Goal: Complete application form: Complete application form

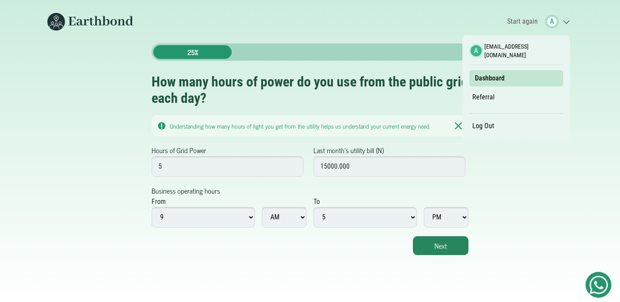
click at [482, 119] on link "Log Out" at bounding box center [484, 126] width 28 height 15
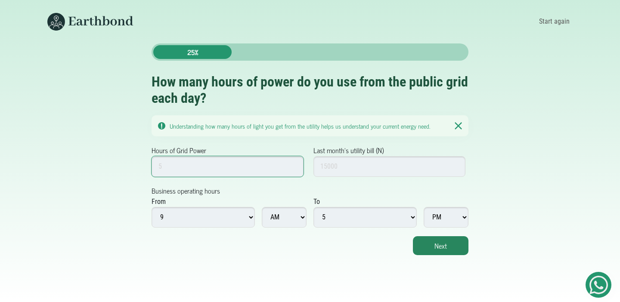
click at [197, 163] on input "Hours of Grid Power" at bounding box center [228, 166] width 152 height 21
type input "5"
click at [336, 165] on input "Last month's utility bill (N)" at bounding box center [390, 166] width 152 height 21
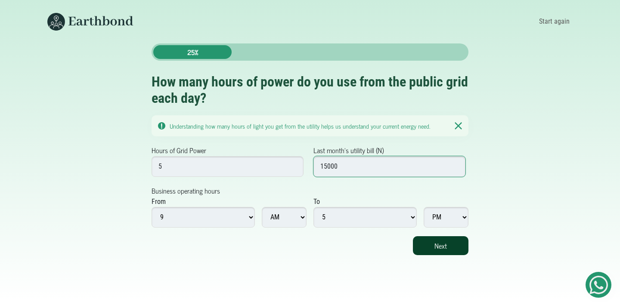
type input "15000"
click at [447, 253] on button "Next" at bounding box center [441, 246] width 56 height 19
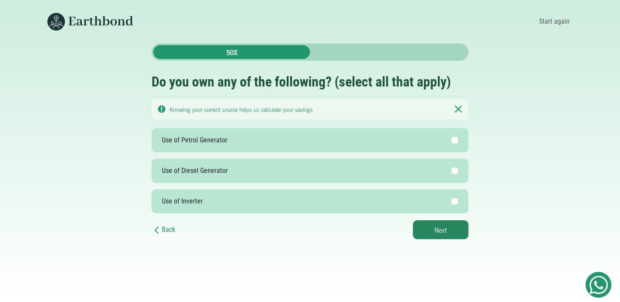
click at [337, 146] on label "Use of Petrol Generator" at bounding box center [310, 140] width 317 height 24
click at [452, 144] on input "Use of Petrol Generator" at bounding box center [455, 140] width 7 height 7
checkbox input "true"
click at [377, 171] on label "Use of Diesel Generator" at bounding box center [310, 171] width 317 height 24
click at [452, 171] on input "Use of Diesel Generator" at bounding box center [455, 171] width 7 height 7
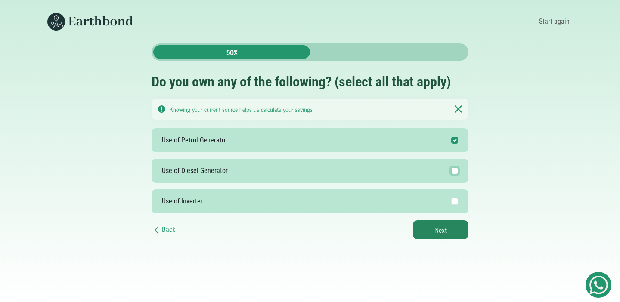
checkbox input "true"
click at [434, 227] on button "Next" at bounding box center [441, 230] width 56 height 19
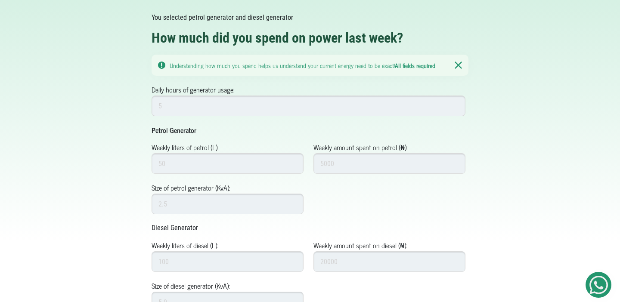
scroll to position [82, 0]
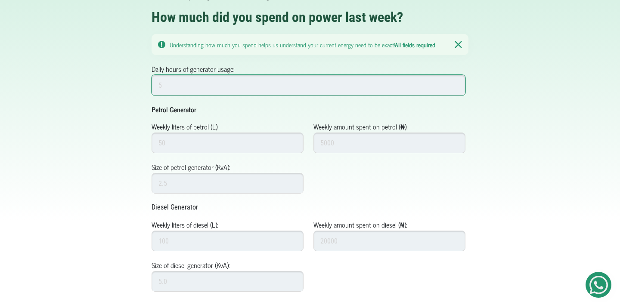
click at [240, 84] on input "Daily hours of generator usage:" at bounding box center [309, 85] width 314 height 21
type input "5"
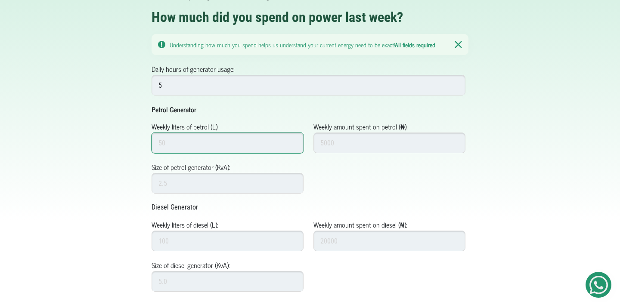
click at [223, 139] on input "Weekly liters of petrol (L):" at bounding box center [228, 143] width 152 height 21
type input "50"
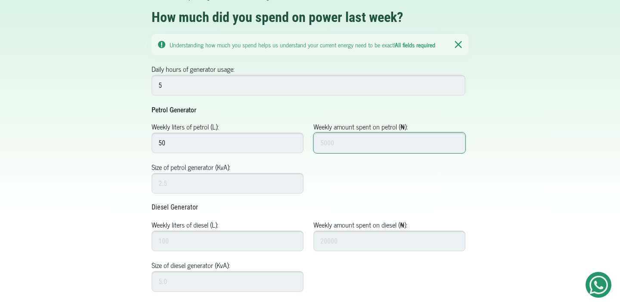
click at [338, 146] on input "Weekly amount spent on petrol (₦):" at bounding box center [390, 143] width 152 height 21
type input "50000"
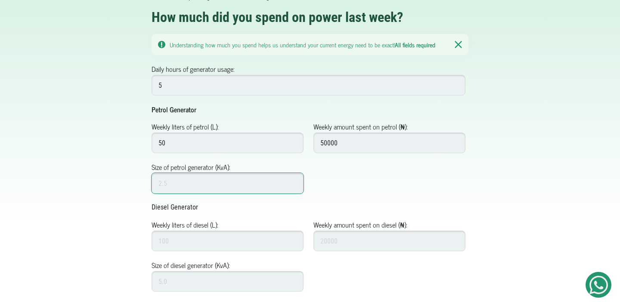
click at [262, 173] on input "Size of petrol generator (KvA):" at bounding box center [228, 183] width 152 height 21
click at [222, 186] on input "Size of petrol generator (KvA):" at bounding box center [228, 183] width 152 height 21
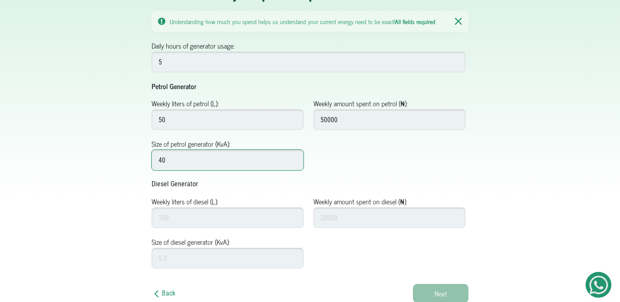
click at [243, 159] on input "40" at bounding box center [228, 160] width 152 height 21
type input "4"
type input "7"
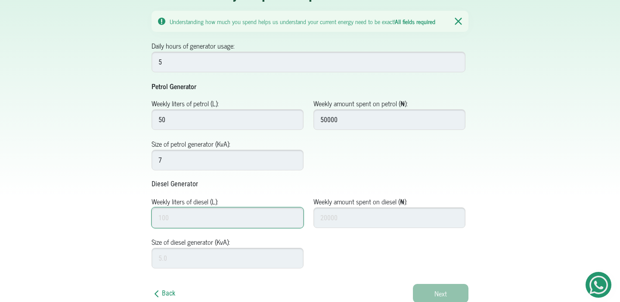
click at [229, 219] on input "Weekly liters of diesel (L):" at bounding box center [228, 218] width 152 height 21
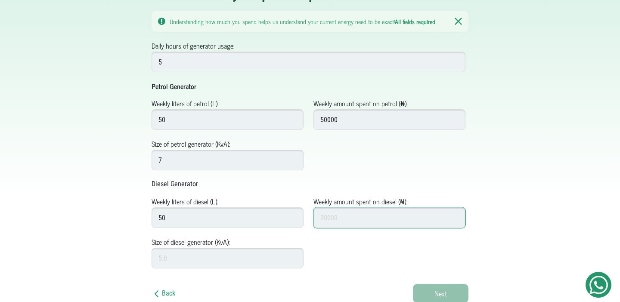
click at [350, 221] on input "Weekly amount spent on diesel (₦):" at bounding box center [390, 218] width 152 height 21
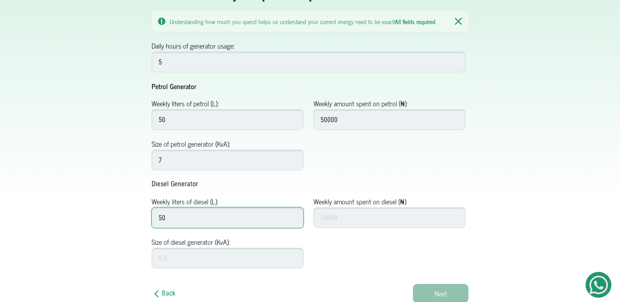
click at [176, 212] on input "50" at bounding box center [228, 218] width 152 height 21
type input "10"
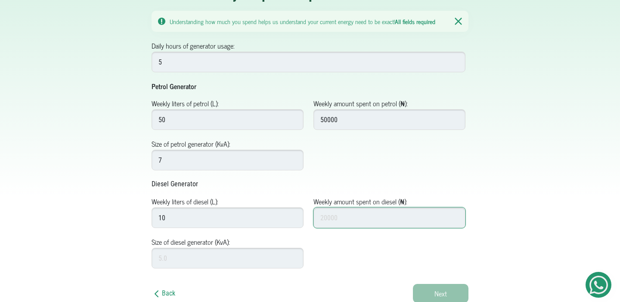
click at [327, 210] on input "Weekly amount spent on diesel (₦):" at bounding box center [390, 218] width 152 height 21
type input "10000"
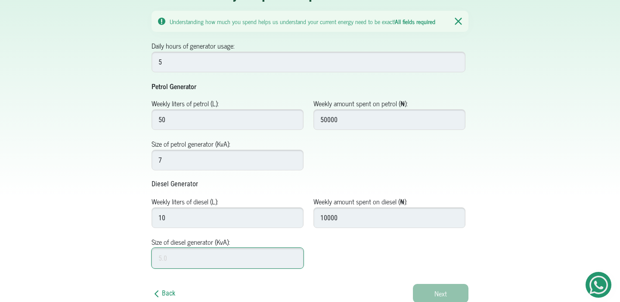
click at [231, 267] on input "Size of diesel generator (KvA):" at bounding box center [228, 258] width 152 height 21
type input "40"
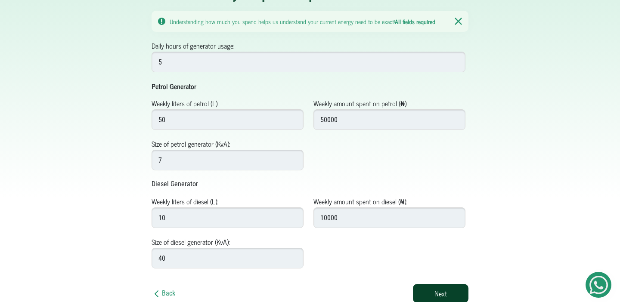
click at [434, 295] on button "Next" at bounding box center [441, 293] width 56 height 19
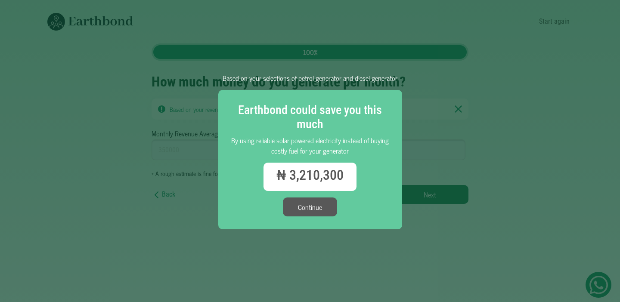
click at [311, 212] on button "Continue" at bounding box center [310, 207] width 54 height 19
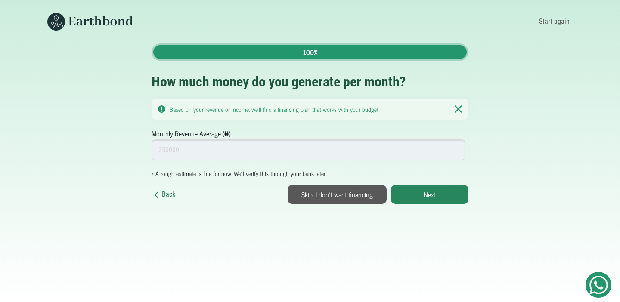
click at [166, 192] on link "Back" at bounding box center [164, 195] width 24 height 11
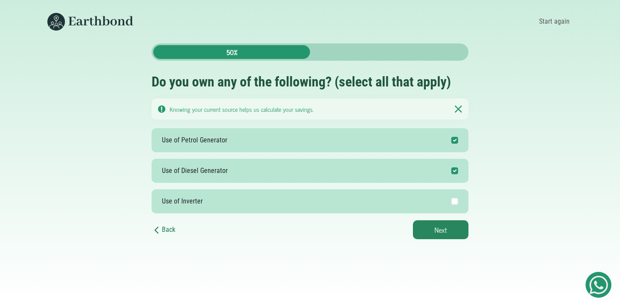
click at [168, 229] on link "Back" at bounding box center [164, 230] width 24 height 8
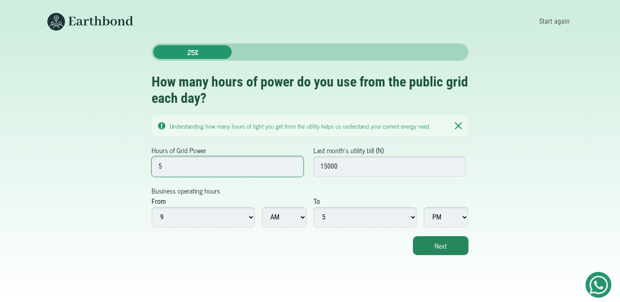
click at [199, 169] on input "5" at bounding box center [228, 166] width 152 height 21
type input "5"
type input "0"
click at [328, 159] on input "15000" at bounding box center [390, 166] width 152 height 21
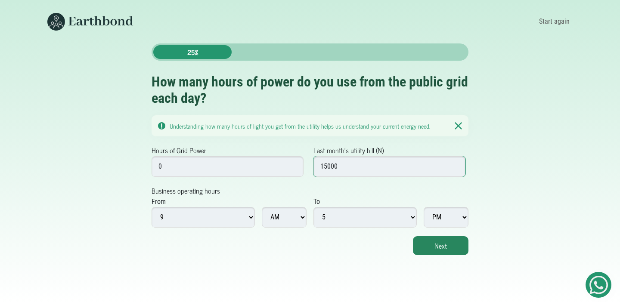
click at [328, 159] on input "15000" at bounding box center [390, 166] width 152 height 21
type input "0"
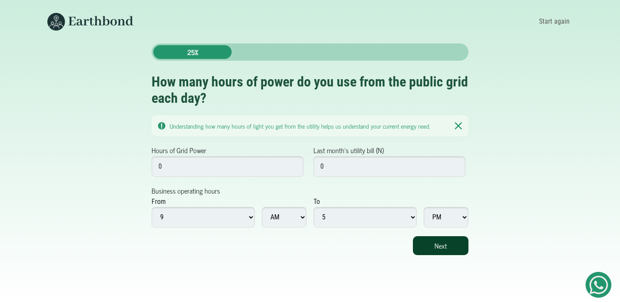
click at [455, 251] on button "Next" at bounding box center [441, 246] width 56 height 19
click at [221, 158] on input "0" at bounding box center [228, 166] width 152 height 21
type input "1"
click at [350, 163] on input "0" at bounding box center [390, 166] width 152 height 21
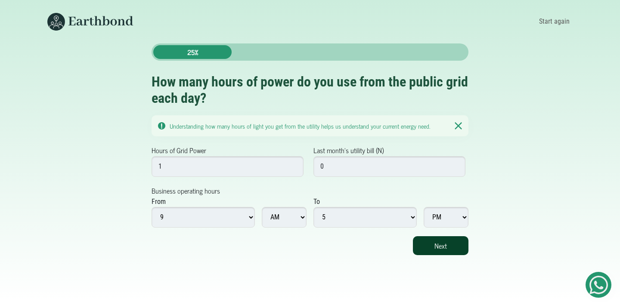
click at [432, 253] on button "Next" at bounding box center [441, 246] width 56 height 19
click at [353, 171] on input "0" at bounding box center [390, 166] width 152 height 21
type input "1"
click at [443, 251] on button "Next" at bounding box center [441, 246] width 56 height 19
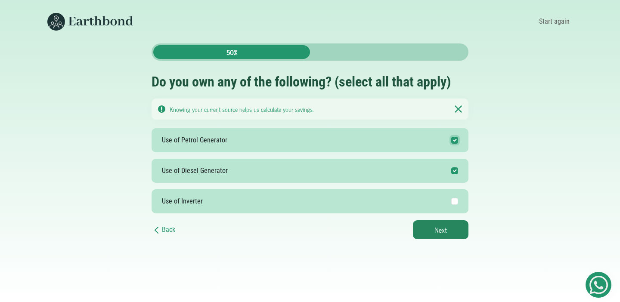
click at [457, 142] on input "Use of Petrol Generator" at bounding box center [455, 140] width 7 height 7
checkbox input "false"
click at [455, 168] on input "Use of Diesel Generator" at bounding box center [455, 171] width 7 height 7
checkbox input "false"
click at [455, 141] on input "Use of Petrol Generator" at bounding box center [455, 140] width 7 height 7
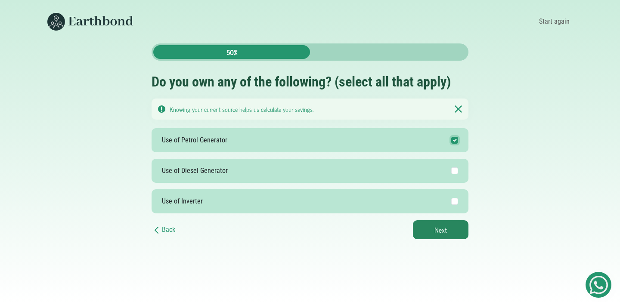
click at [455, 141] on input "Use of Petrol Generator" at bounding box center [455, 140] width 7 height 7
checkbox input "false"
click at [439, 234] on button "Next" at bounding box center [441, 230] width 56 height 19
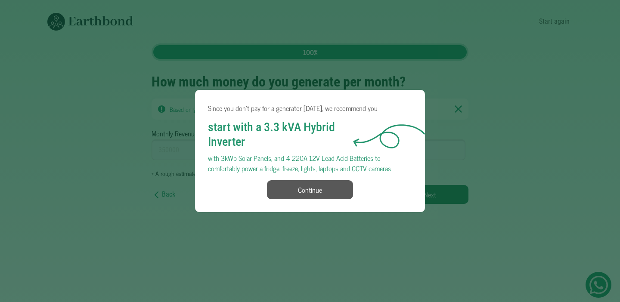
click at [292, 195] on button "Continue" at bounding box center [310, 190] width 86 height 19
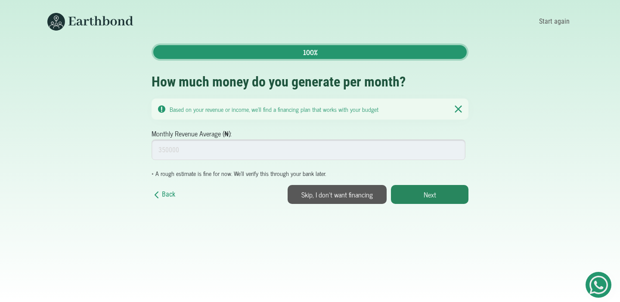
click at [163, 203] on div "Back Next" at bounding box center [310, 191] width 317 height 25
click at [169, 197] on link "Back" at bounding box center [164, 195] width 24 height 11
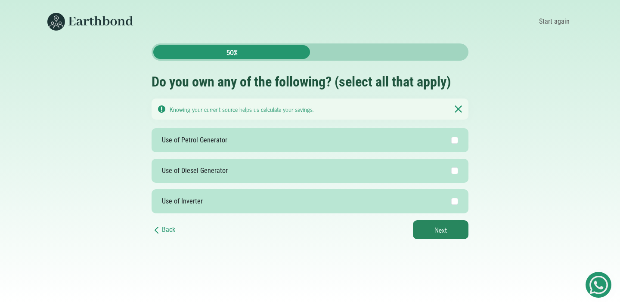
click at [451, 138] on div at bounding box center [452, 140] width 11 height 10
click at [452, 138] on input "Use of Petrol Generator" at bounding box center [455, 140] width 7 height 7
checkbox input "true"
click at [432, 230] on button "Next" at bounding box center [441, 230] width 56 height 19
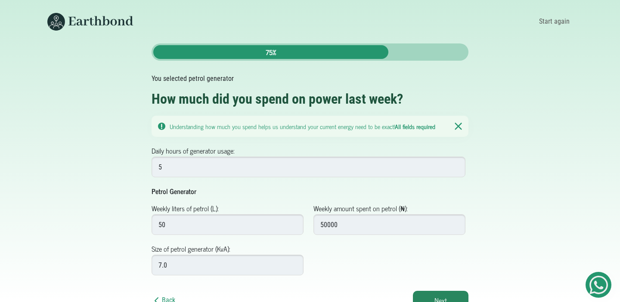
scroll to position [7, 0]
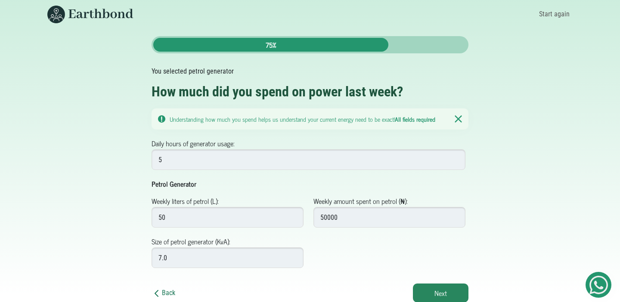
click at [165, 289] on link "Back" at bounding box center [164, 293] width 24 height 8
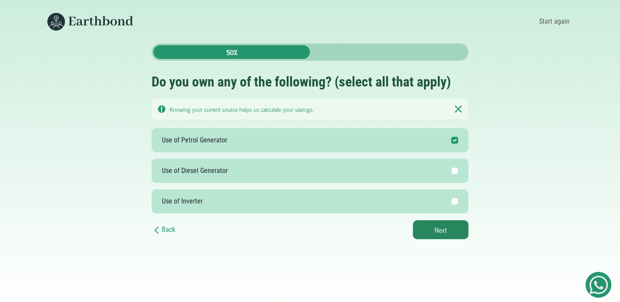
click at [461, 172] on label "Use of Diesel Generator" at bounding box center [310, 171] width 317 height 24
click at [458, 172] on input "Use of Diesel Generator" at bounding box center [455, 171] width 7 height 7
checkbox input "true"
click at [455, 134] on label "Use of Petrol Generator" at bounding box center [310, 140] width 317 height 24
click at [455, 137] on input "Use of Petrol Generator" at bounding box center [455, 140] width 7 height 7
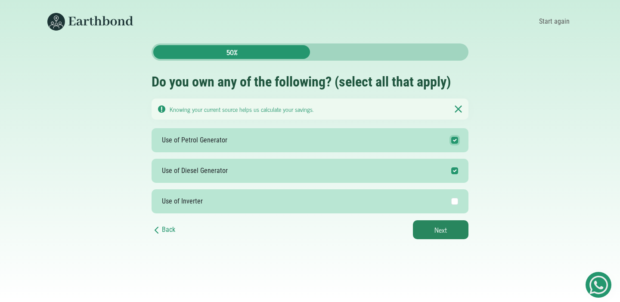
checkbox input "false"
click at [436, 230] on button "Next" at bounding box center [441, 230] width 56 height 19
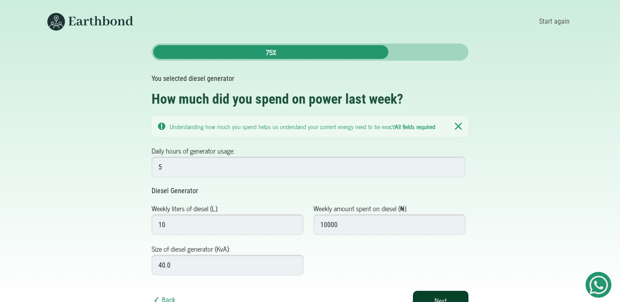
click at [433, 300] on button "Next" at bounding box center [441, 300] width 56 height 19
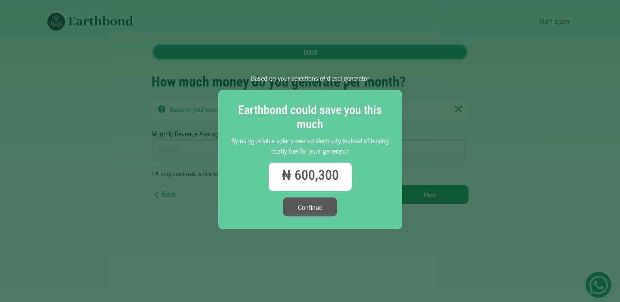
click at [299, 209] on button "Continue" at bounding box center [310, 207] width 54 height 19
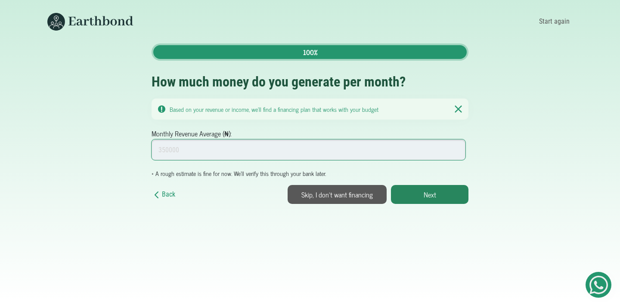
click at [243, 151] on input "Monthly Revenue Average (₦):" at bounding box center [309, 150] width 314 height 21
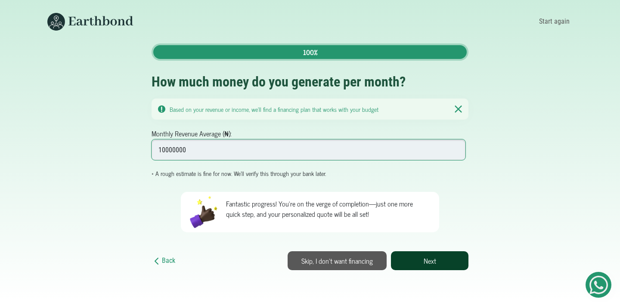
type input "10000000"
click at [414, 259] on button "Next" at bounding box center [430, 261] width 78 height 19
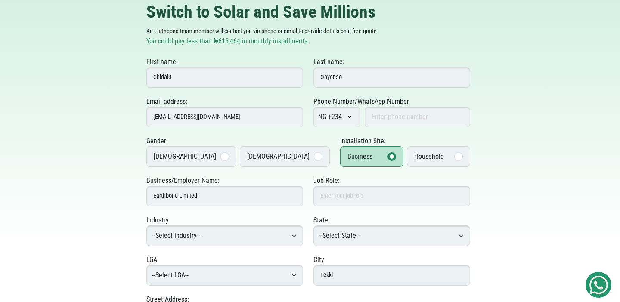
scroll to position [84, 0]
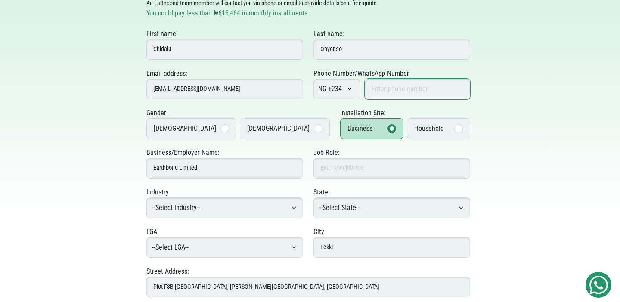
click at [398, 96] on input "Phone Number/WhatsApp Number" at bounding box center [418, 89] width 106 height 21
type input "9165064817"
select select "Lagos"
type input "Ikoyi"
click at [280, 129] on label "Female" at bounding box center [285, 128] width 90 height 21
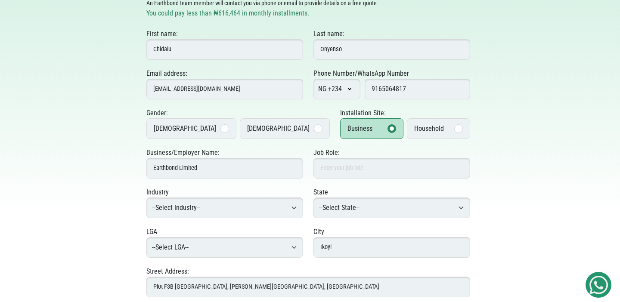
click at [0, 0] on input "Female" at bounding box center [0, 0] width 0 height 0
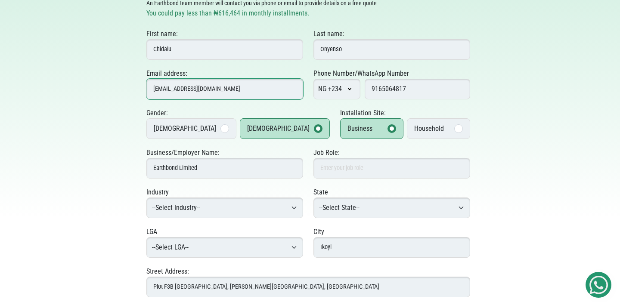
click at [168, 88] on input "chidalu@earthbond.co" at bounding box center [224, 89] width 157 height 21
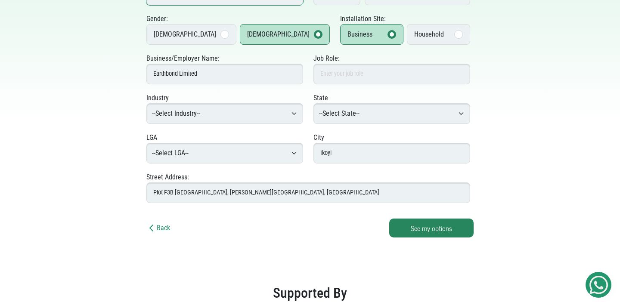
scroll to position [243, 0]
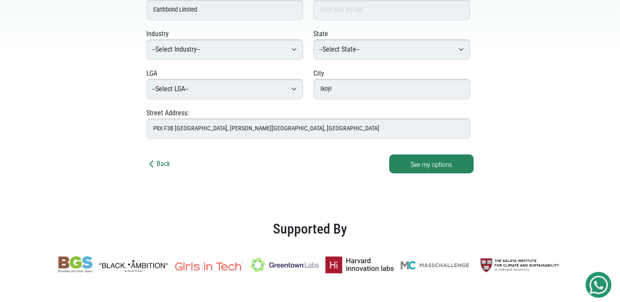
click at [164, 162] on link "Back" at bounding box center [158, 164] width 24 height 8
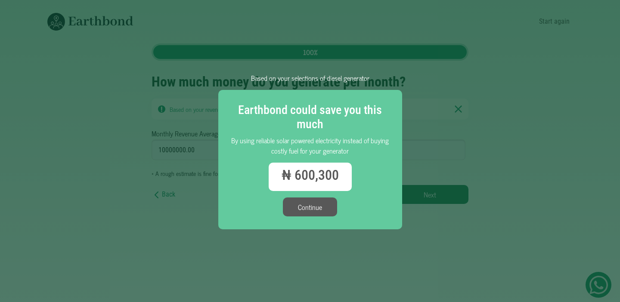
click at [292, 204] on button "Continue" at bounding box center [310, 207] width 54 height 19
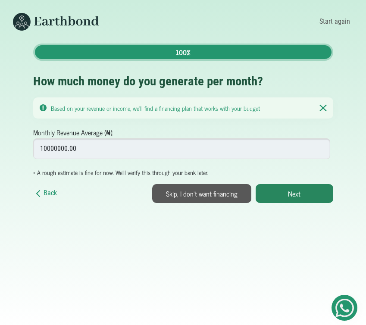
click at [1, 42] on nav "Start again" at bounding box center [183, 22] width 366 height 44
